Goal: Task Accomplishment & Management: Complete application form

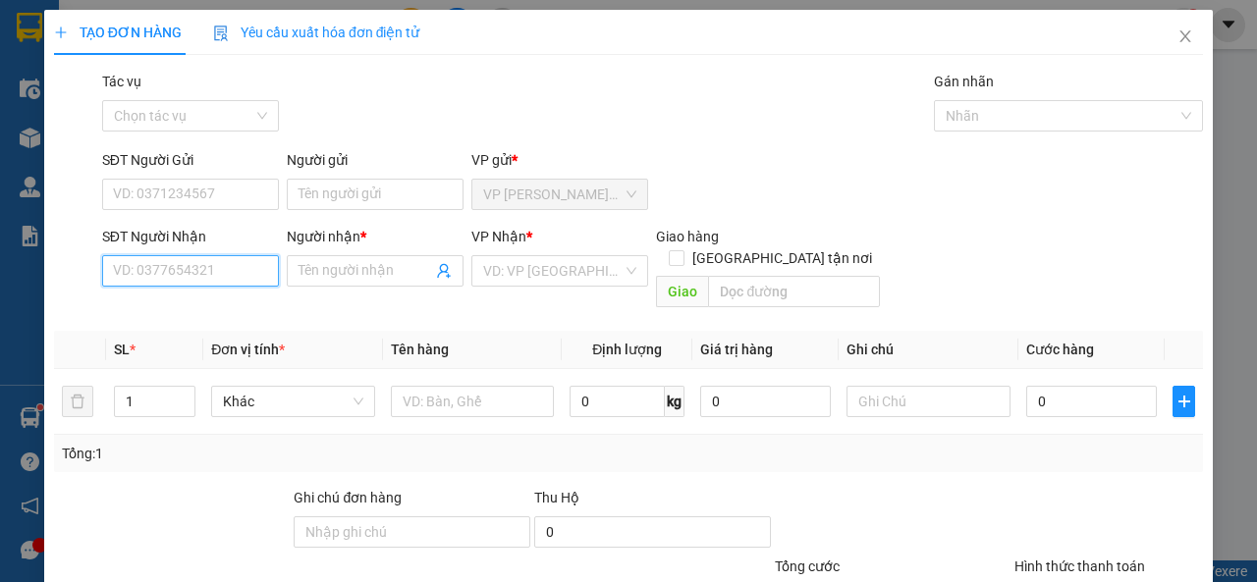
click at [143, 267] on input "SĐT Người Nhận" at bounding box center [190, 270] width 177 height 31
click at [162, 300] on div "0869698926 - [GEOGRAPHIC_DATA]" at bounding box center [223, 311] width 221 height 22
type input "0869698926"
type input "[GEOGRAPHIC_DATA]"
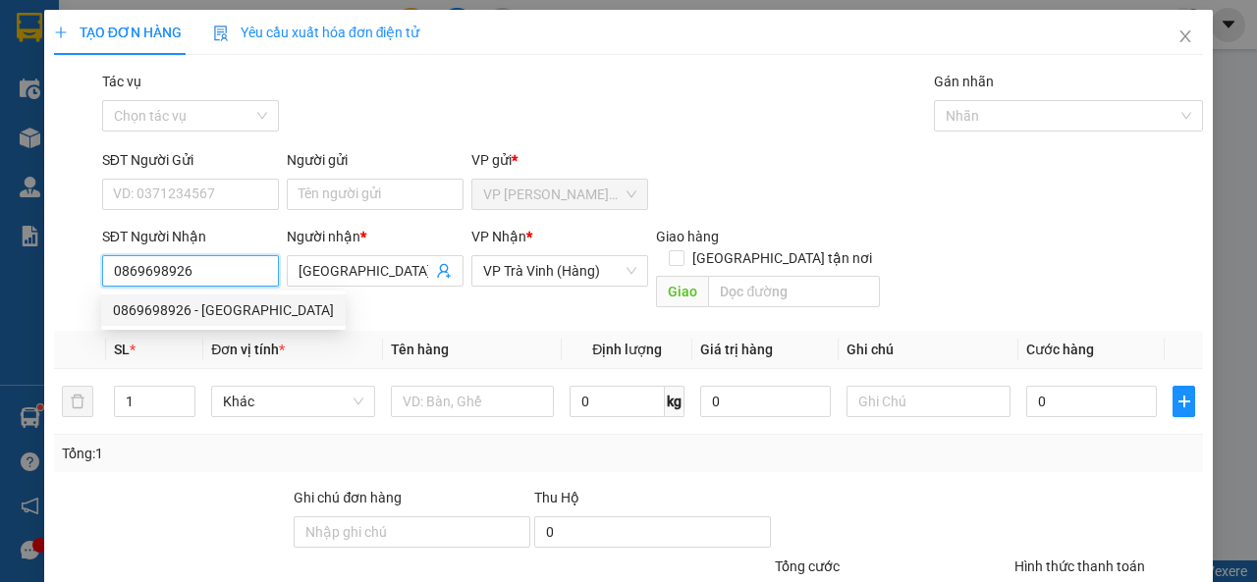
type input "40.000"
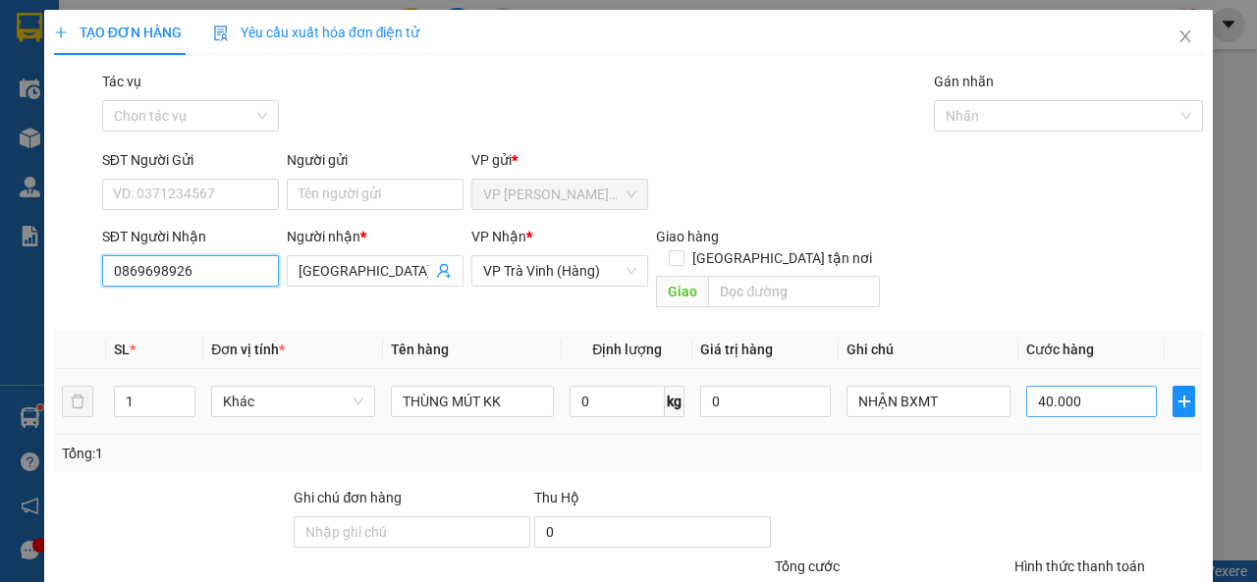
type input "0869698926"
click at [1065, 386] on input "40.000" at bounding box center [1091, 401] width 131 height 31
type input "3"
type input "30"
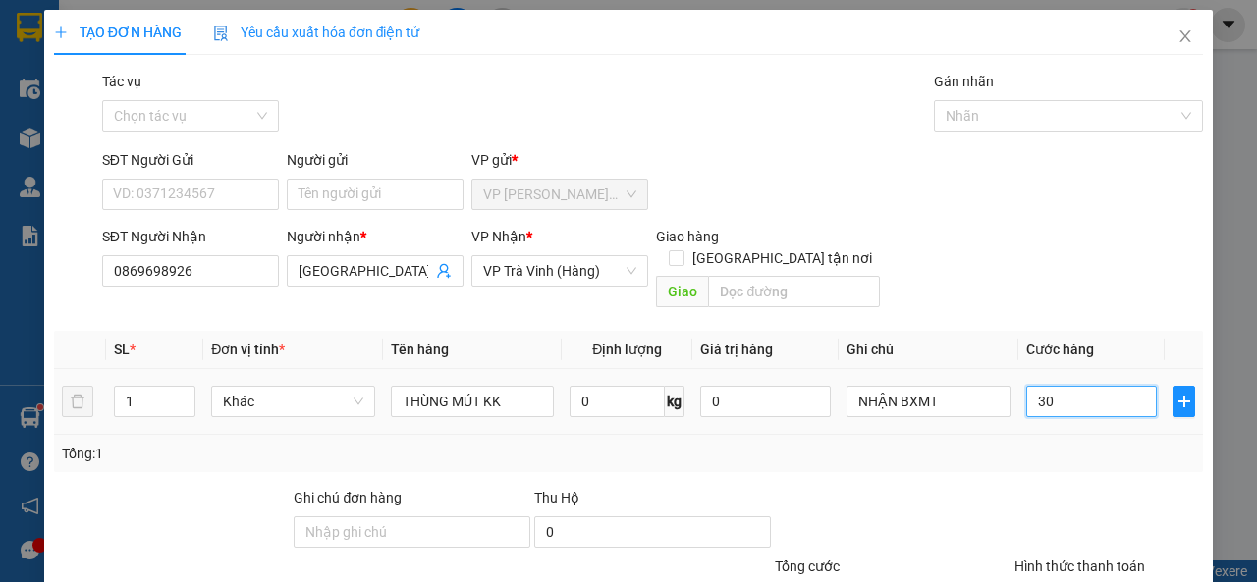
type input "30"
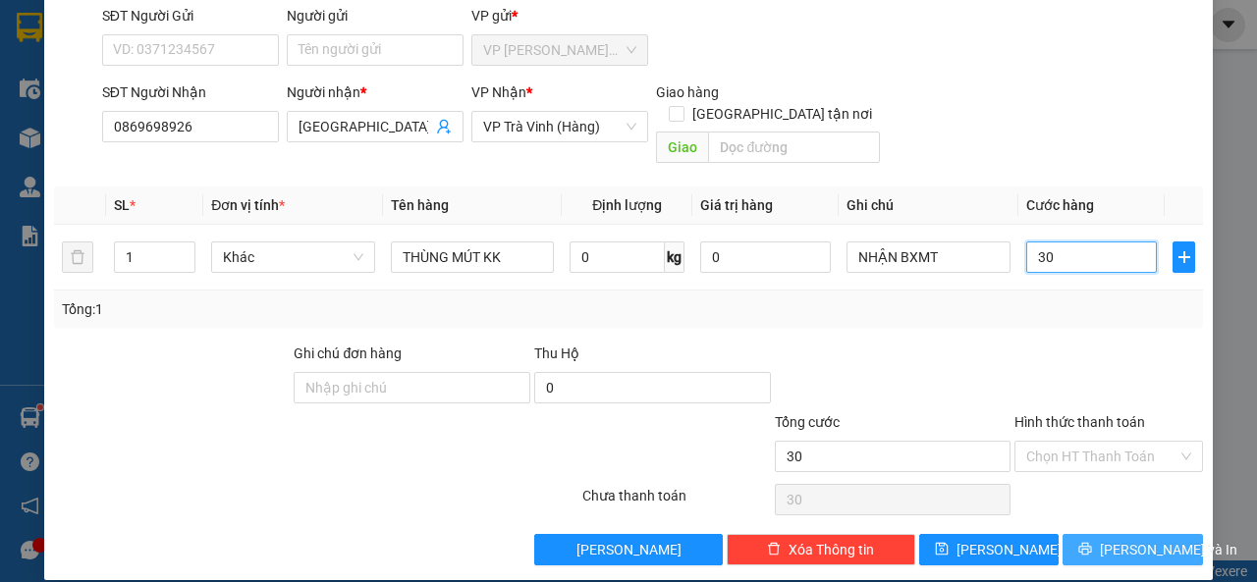
type input "30"
type input "30.000"
click at [1081, 534] on button "[PERSON_NAME] và In" at bounding box center [1133, 549] width 140 height 31
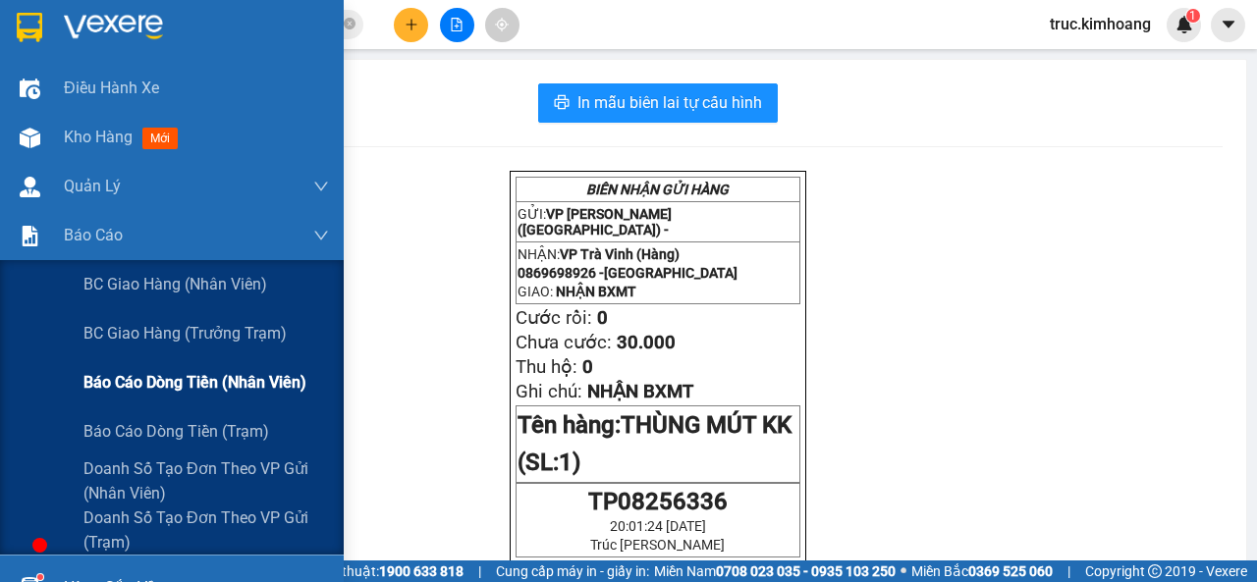
click at [131, 368] on div "Báo cáo dòng tiền (nhân viên)" at bounding box center [206, 382] width 246 height 49
